Goal: Transaction & Acquisition: Purchase product/service

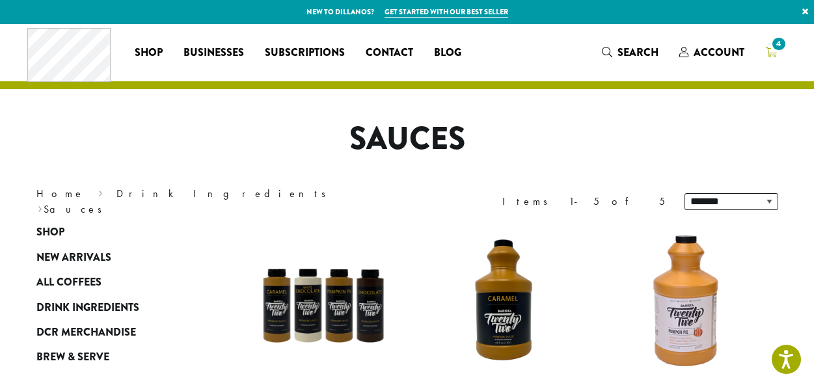
click at [772, 55] on icon "4" at bounding box center [771, 52] width 12 height 10
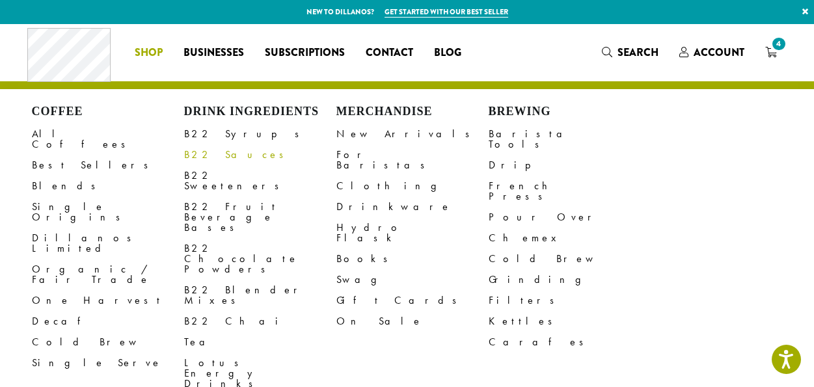
click at [208, 152] on link "B22 Sauces" at bounding box center [260, 154] width 152 height 21
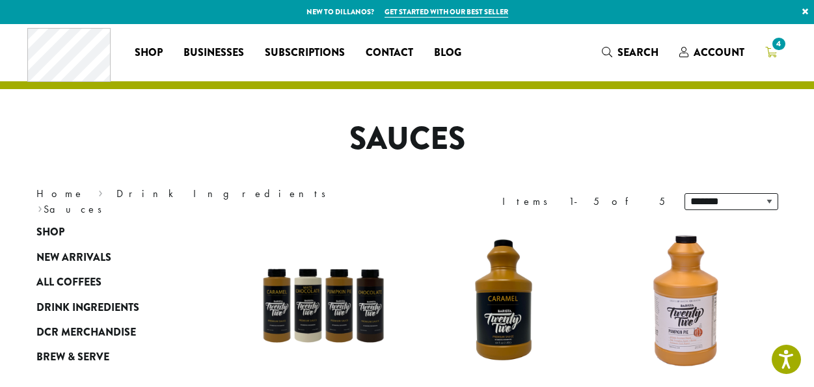
click at [772, 49] on span "4" at bounding box center [779, 44] width 18 height 18
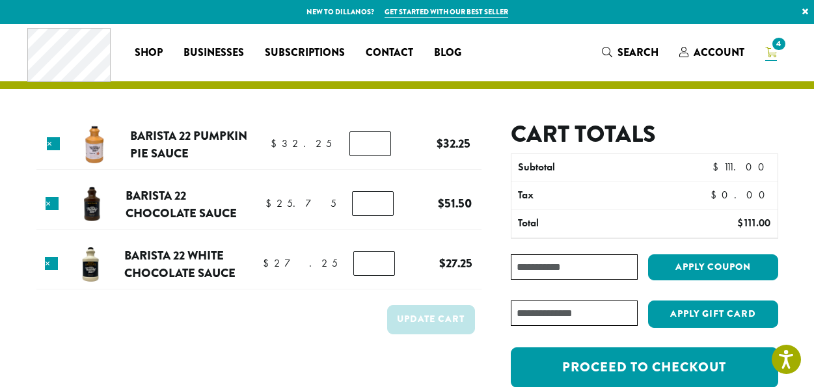
click at [370, 208] on input "*" at bounding box center [373, 203] width 42 height 25
type input "*"
click at [377, 206] on input "*" at bounding box center [373, 203] width 42 height 25
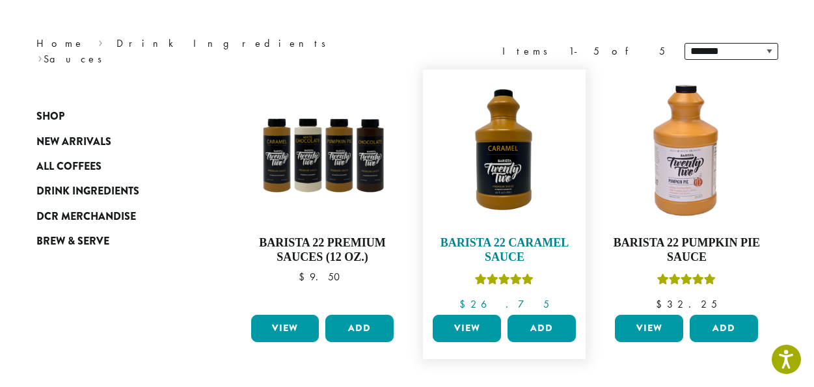
scroll to position [151, 0]
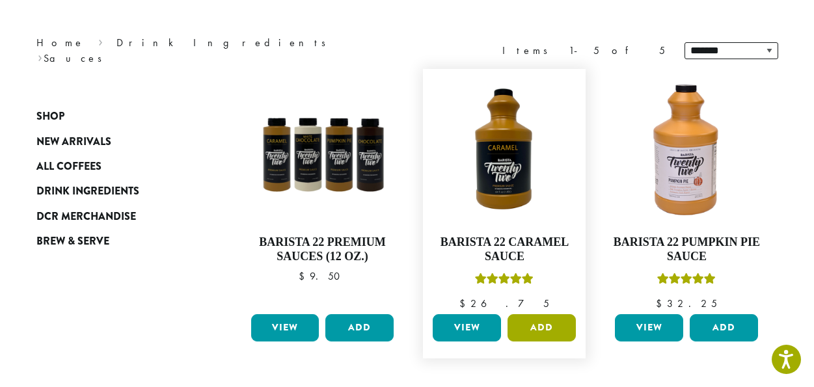
click at [535, 331] on button "Add" at bounding box center [541, 327] width 68 height 27
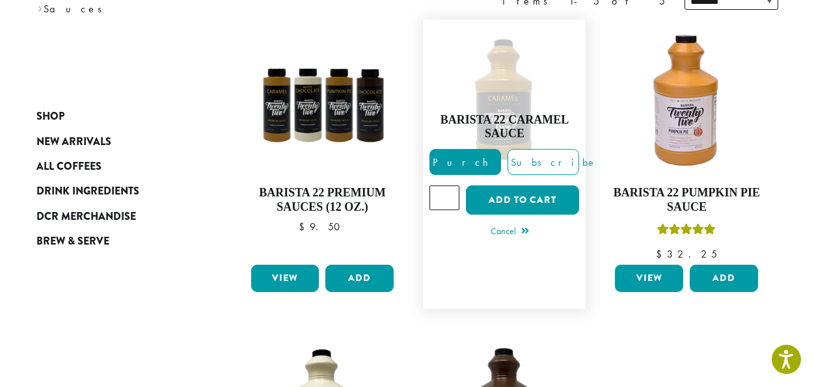
scroll to position [200, 0]
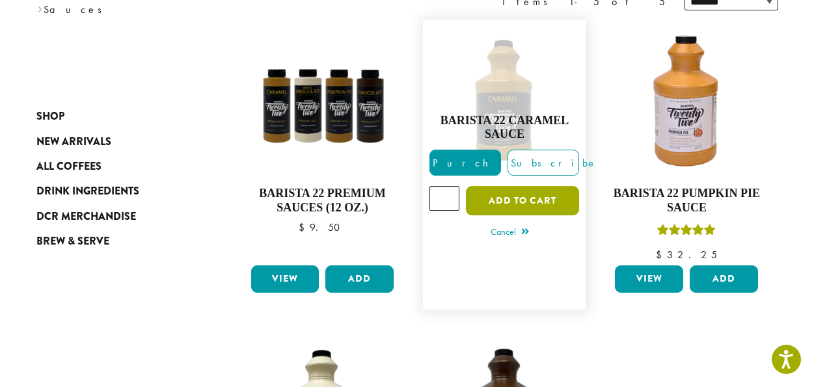
click at [549, 196] on button "Add to cart" at bounding box center [522, 200] width 113 height 29
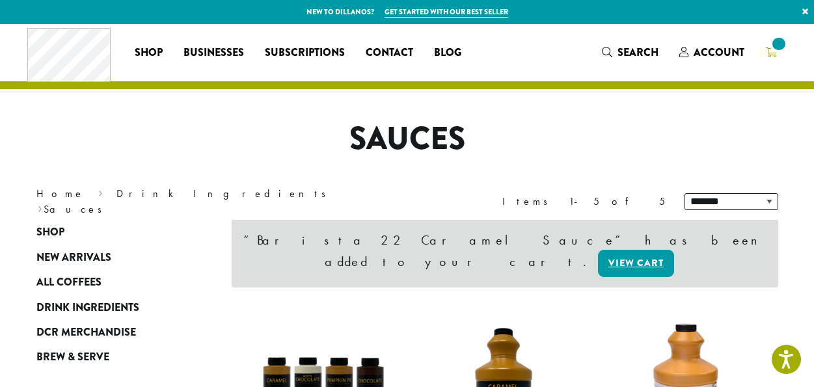
click at [773, 49] on span at bounding box center [779, 44] width 18 height 18
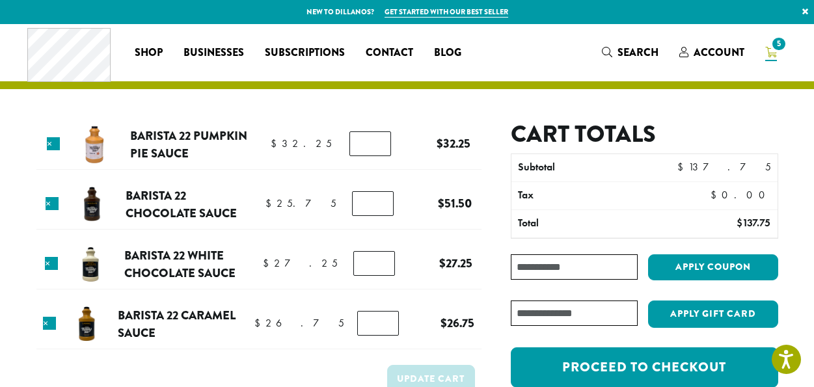
scroll to position [68, 0]
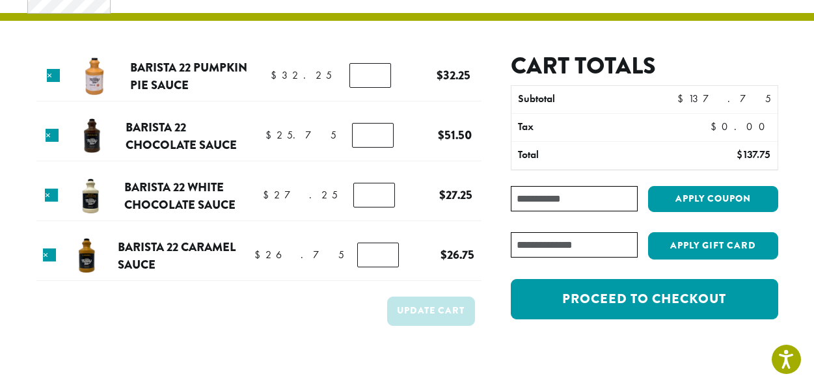
type input "*"
click at [379, 137] on input "*" at bounding box center [373, 135] width 42 height 25
click at [433, 310] on button "Update cart" at bounding box center [431, 311] width 88 height 29
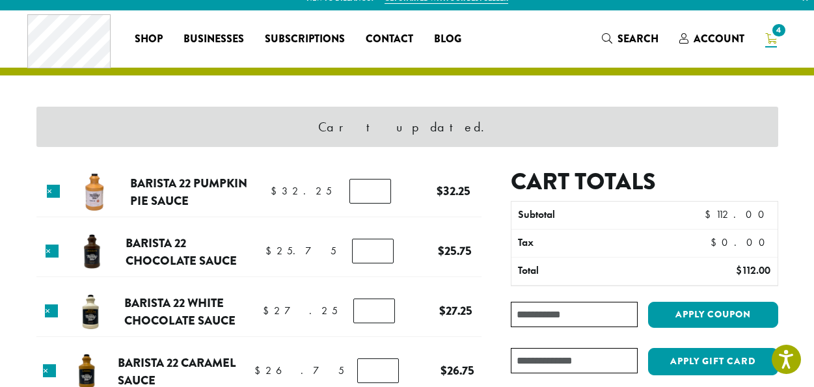
scroll to position [113, 0]
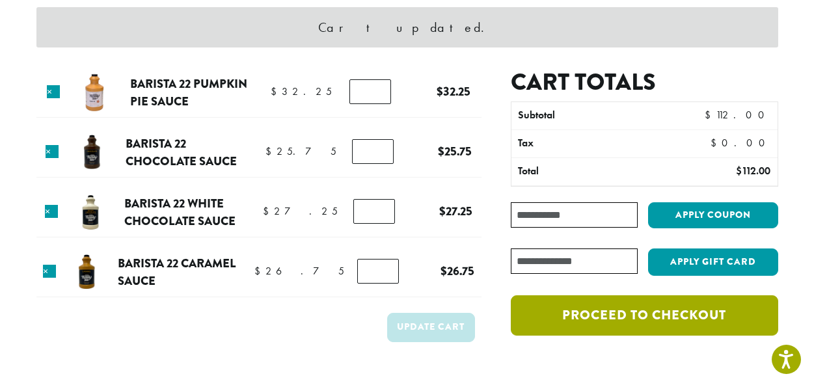
click at [583, 312] on link "Proceed to checkout" at bounding box center [644, 315] width 267 height 40
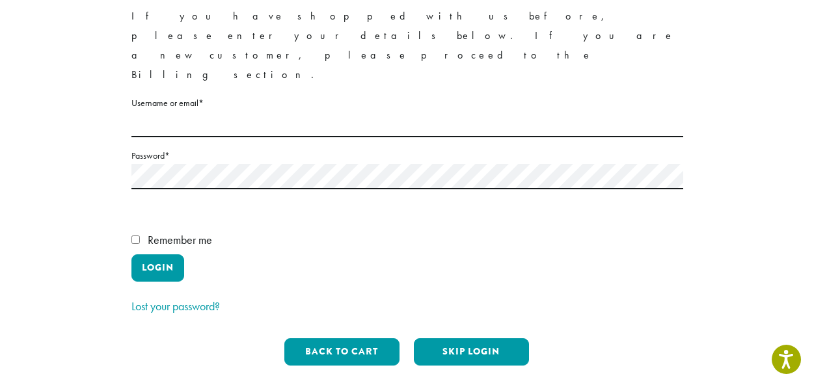
scroll to position [155, 0]
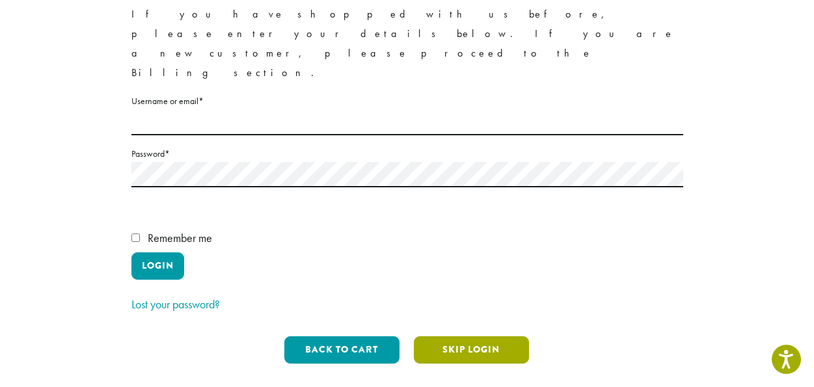
click at [453, 336] on button "Skip Login" at bounding box center [471, 349] width 115 height 27
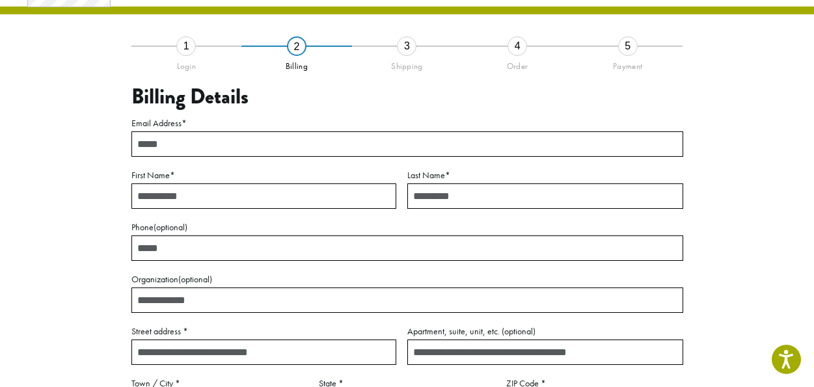
scroll to position [74, 0]
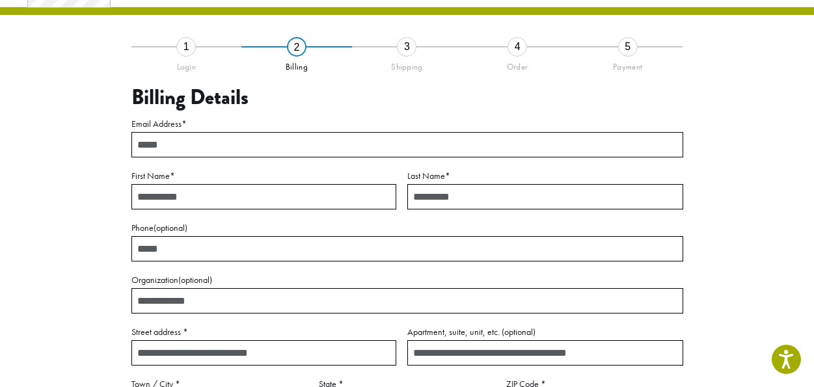
click at [312, 144] on input "Email Address *" at bounding box center [407, 144] width 552 height 25
type input "**********"
click at [161, 199] on input "First Name *" at bounding box center [263, 196] width 265 height 25
type input "******"
click at [444, 192] on input "Last Name *" at bounding box center [545, 196] width 276 height 25
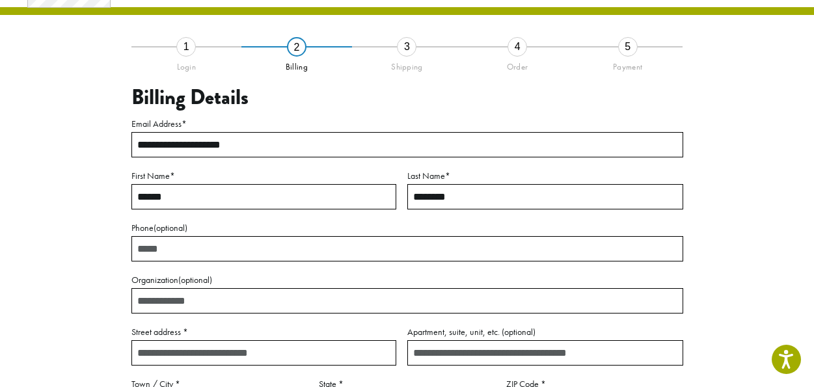
type input "********"
click at [225, 247] on input "Phone (optional)" at bounding box center [407, 248] width 552 height 25
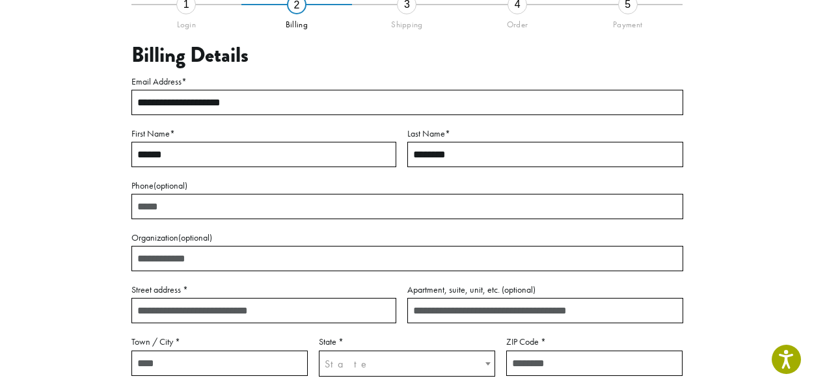
scroll to position [119, 0]
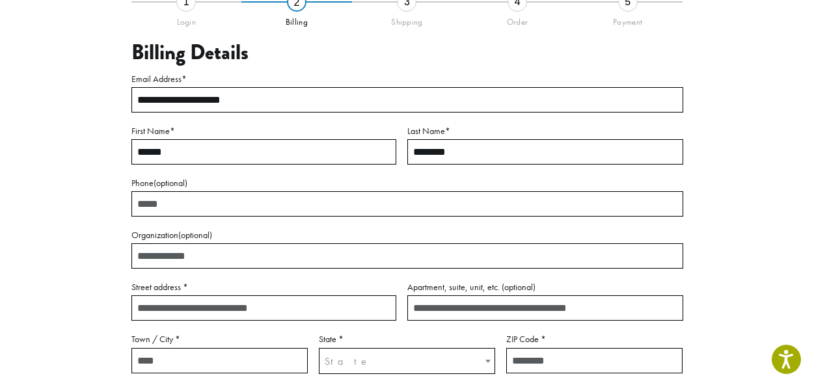
click at [221, 254] on input "Organization (optional)" at bounding box center [407, 255] width 552 height 25
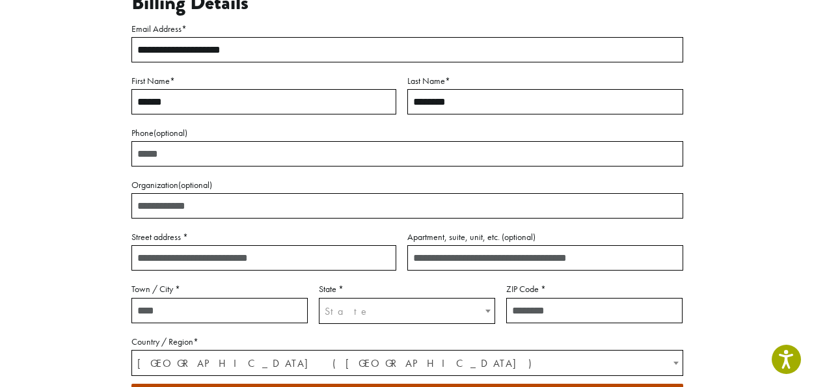
scroll to position [175, 0]
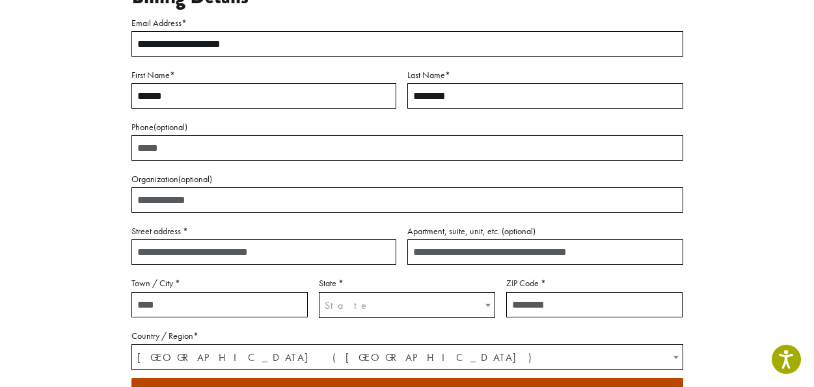
click at [220, 246] on input "Street address *" at bounding box center [263, 251] width 265 height 25
type input "**********"
click at [222, 302] on input "Town / City *" at bounding box center [219, 304] width 176 height 25
type input "**********"
click at [342, 301] on span "State" at bounding box center [348, 306] width 46 height 14
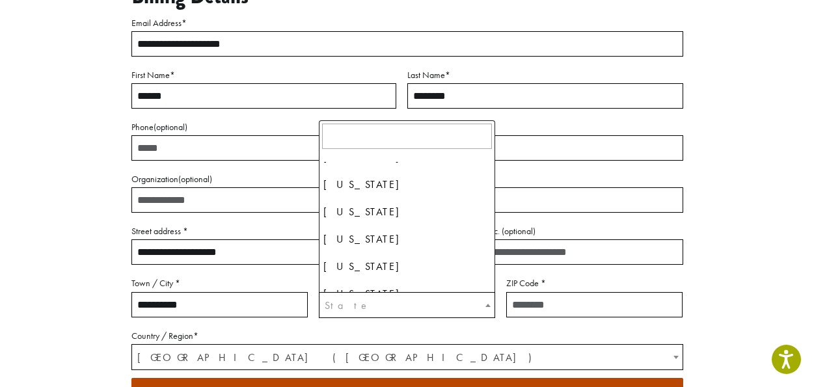
scroll to position [101, 0]
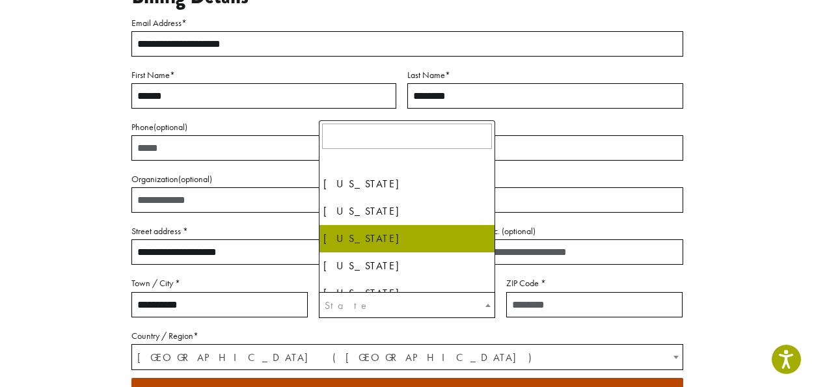
select select "**"
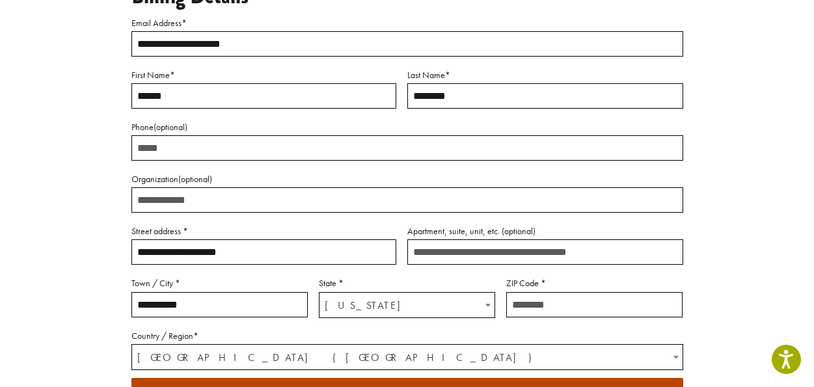
click at [565, 302] on input "ZIP Code *" at bounding box center [594, 304] width 176 height 25
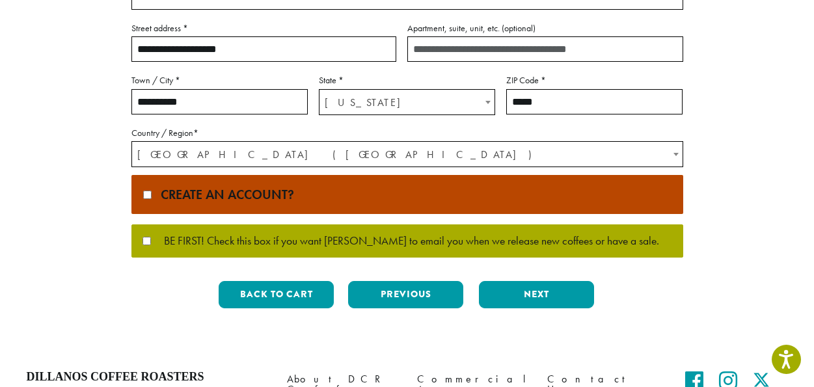
scroll to position [413, 0]
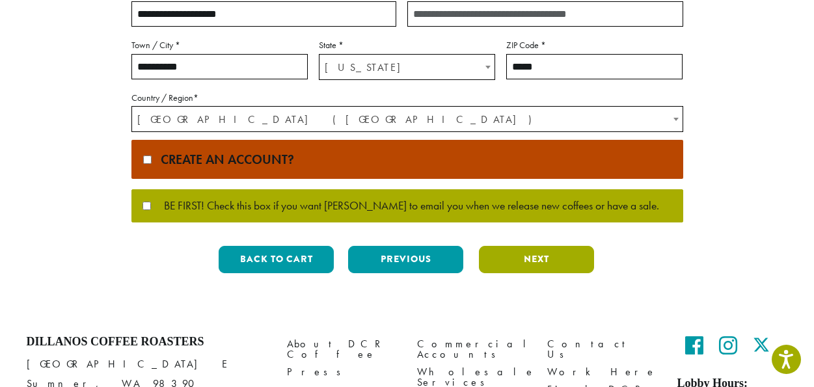
type input "*****"
click at [522, 260] on button "Next" at bounding box center [536, 259] width 115 height 27
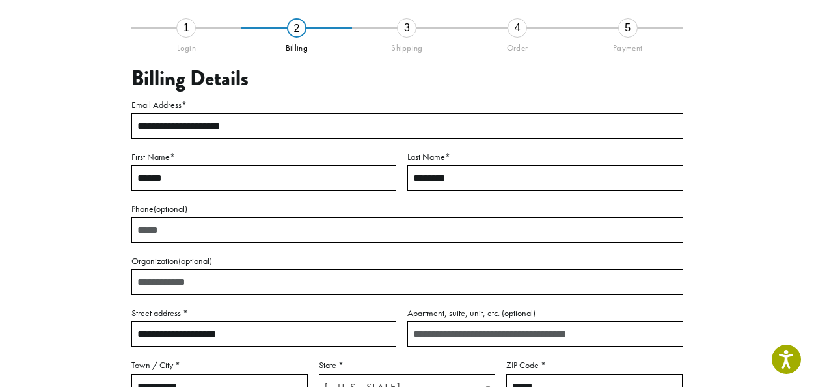
scroll to position [74, 0]
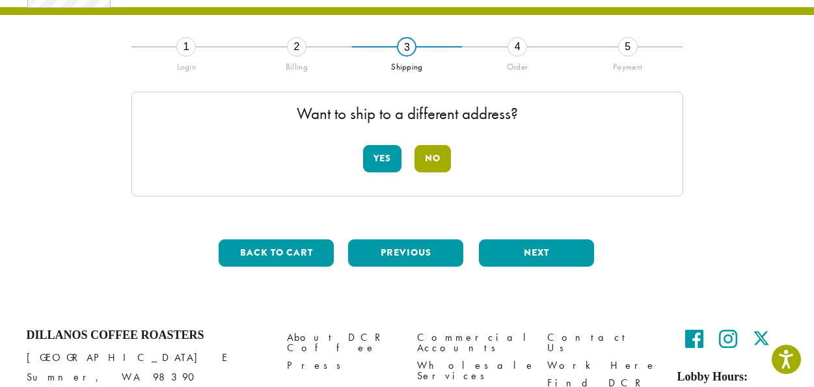
click at [438, 160] on button "No" at bounding box center [432, 158] width 36 height 27
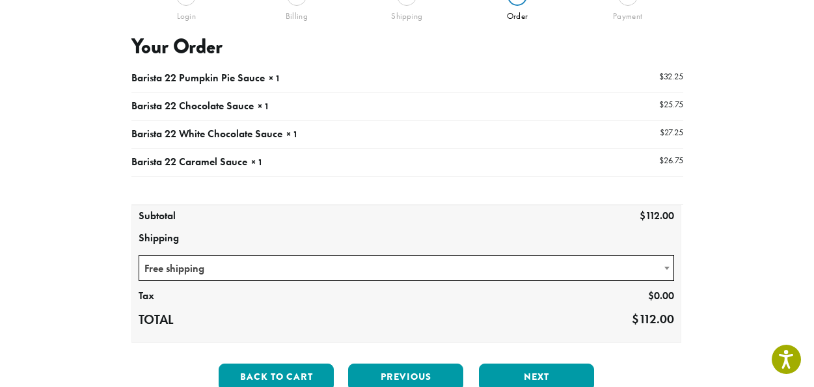
scroll to position [174, 0]
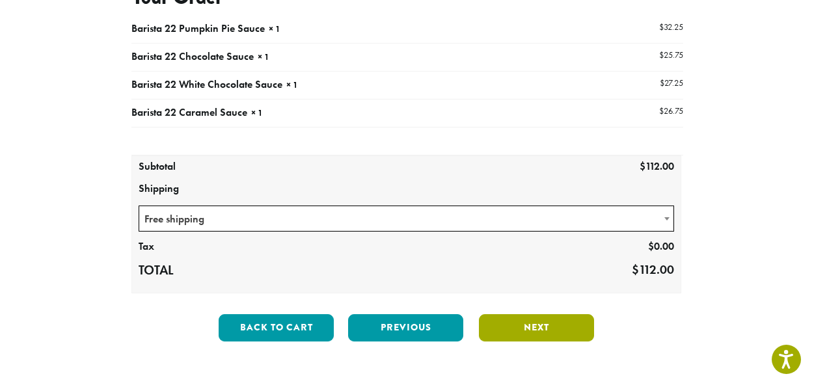
click at [527, 333] on button "Next" at bounding box center [536, 327] width 115 height 27
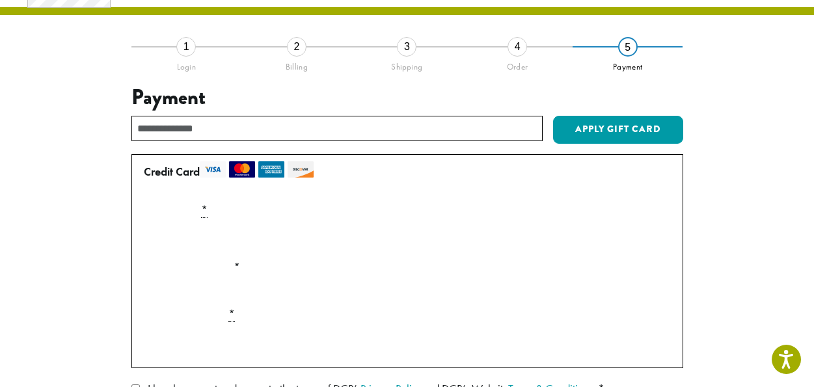
scroll to position [119, 0]
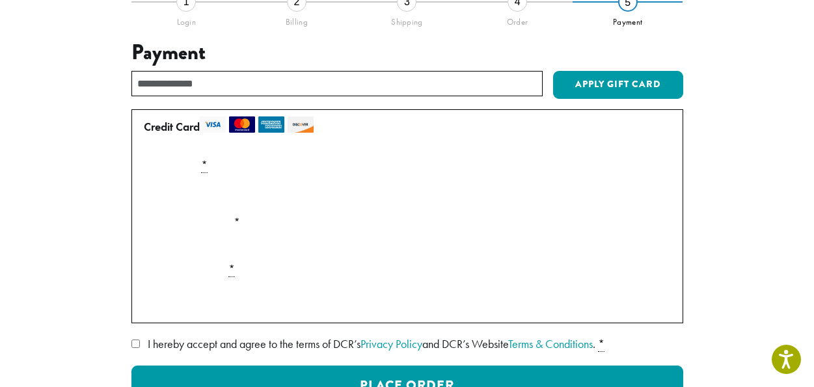
click at [208, 83] on input "text" at bounding box center [336, 83] width 411 height 25
click at [192, 208] on div "Payment Info" at bounding box center [407, 194] width 537 height 36
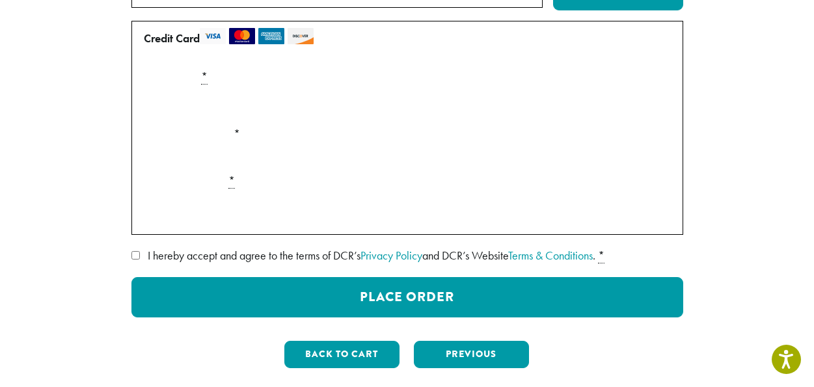
scroll to position [208, 0]
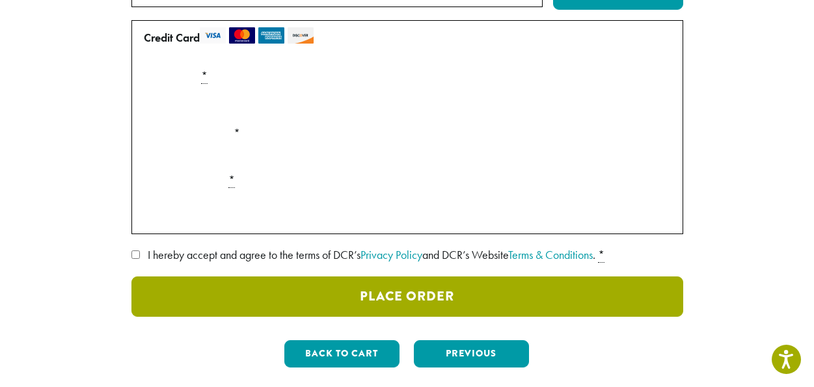
click at [283, 288] on button "Place Order" at bounding box center [407, 296] width 552 height 40
